Goal: Task Accomplishment & Management: Manage account settings

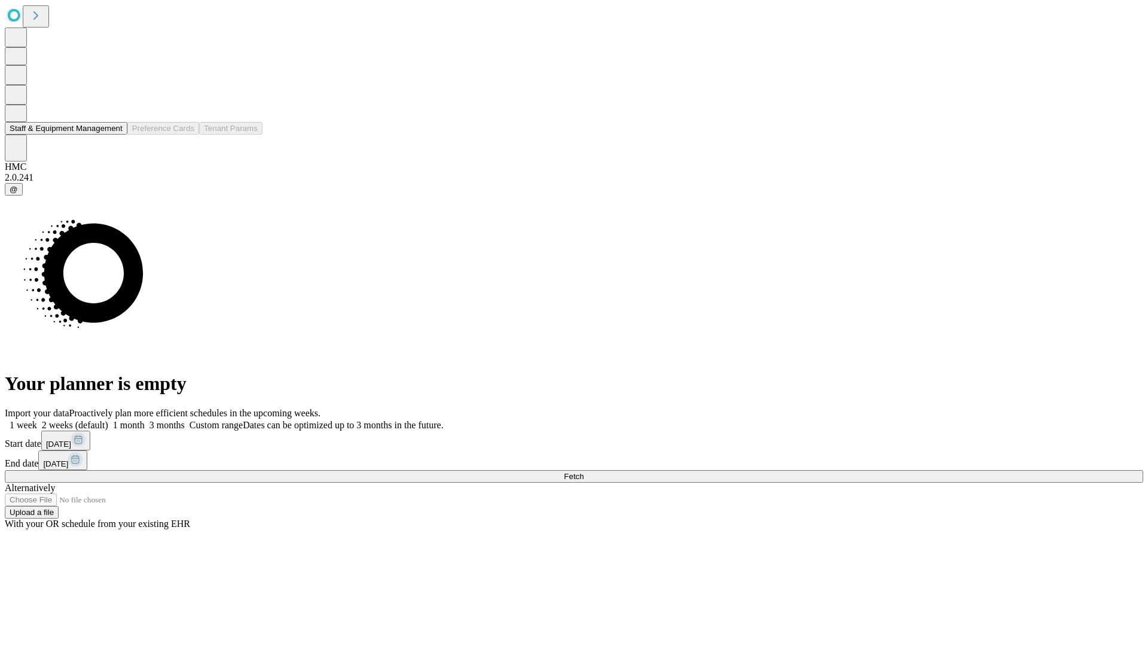
click at [112, 135] on button "Staff & Equipment Management" at bounding box center [66, 128] width 123 height 13
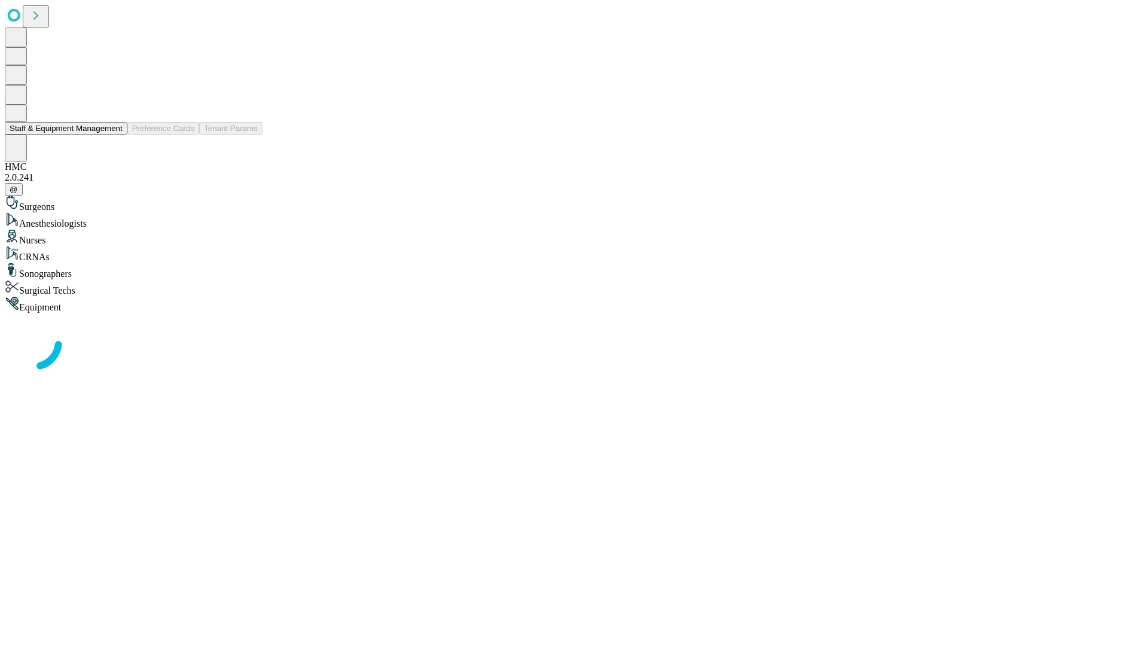
click at [114, 135] on button "Staff & Equipment Management" at bounding box center [66, 128] width 123 height 13
